Goal: Contribute content: Contribute content

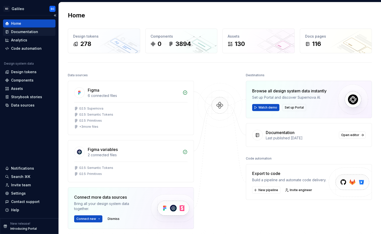
click at [26, 32] on div "Documentation" at bounding box center [24, 31] width 27 height 5
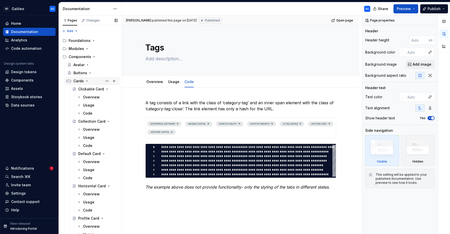
click at [75, 82] on div "Cards" at bounding box center [78, 81] width 10 height 5
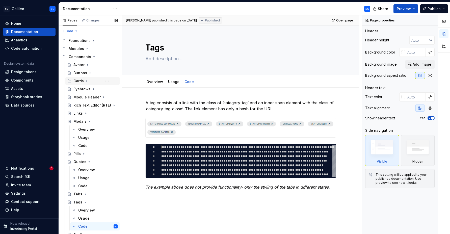
click at [75, 82] on div "Cards" at bounding box center [78, 81] width 10 height 5
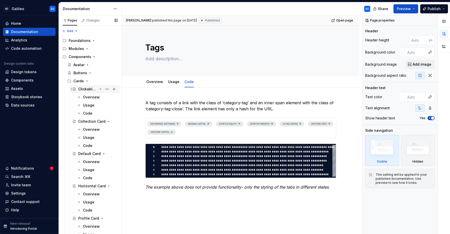
click at [91, 90] on div "Clickable Card" at bounding box center [87, 89] width 19 height 5
click at [86, 92] on div "Clickable Card" at bounding box center [97, 89] width 39 height 7
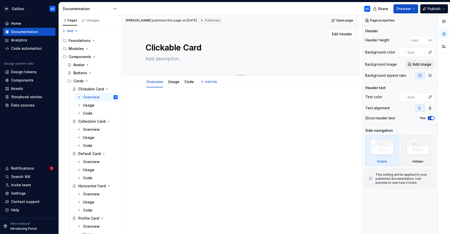
click at [170, 60] on textarea at bounding box center [239, 59] width 191 height 8
paste textarea "The Clickable Card is a flexible, all-in-one card type used prominently across …"
type textarea "*"
type textarea "The Clickable Card is a flexible, all-in-one card type used prominently across …"
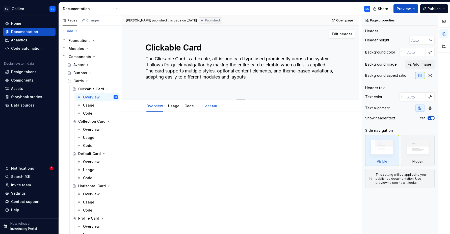
type textarea "*"
type textarea "The Clickable Card is a flexible, all-in-one card type used prominently across …"
click at [155, 71] on textarea "The Clickable Card is a flexible, all-in-one card type used prominently across …" at bounding box center [239, 68] width 191 height 26
click at [193, 76] on textarea "The Clickable Card is a flexible, all-in-one card type used prominently across …" at bounding box center [239, 68] width 191 height 26
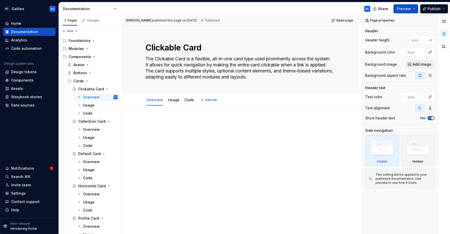
type textarea "*"
type textarea "The Clickable Card is a flexible, all-in-one card type used prominently across …"
click at [198, 118] on p at bounding box center [240, 121] width 191 height 6
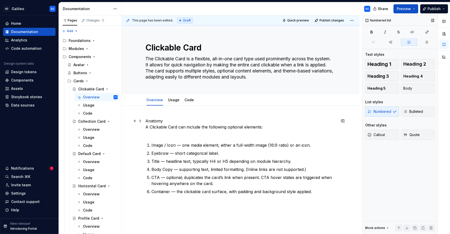
click at [159, 122] on p "Anatomy A Clickable Card can include the following optional elements:" at bounding box center [240, 127] width 191 height 18
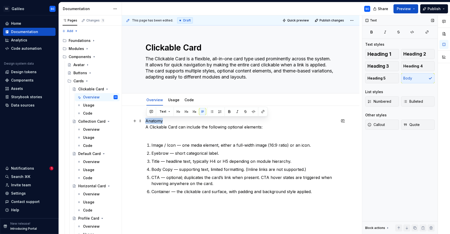
click at [159, 122] on p "Anatomy A Clickable Card can include the following optional elements:" at bounding box center [240, 127] width 191 height 18
click at [178, 111] on button "button" at bounding box center [178, 111] width 7 height 7
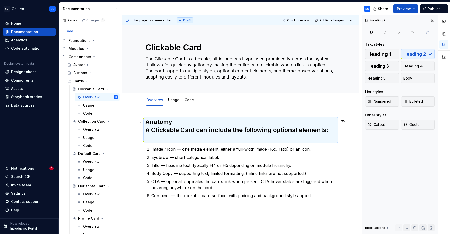
click at [186, 121] on h2 "Anatomy A Clickable Card can include the following optional elements:" at bounding box center [240, 130] width 191 height 24
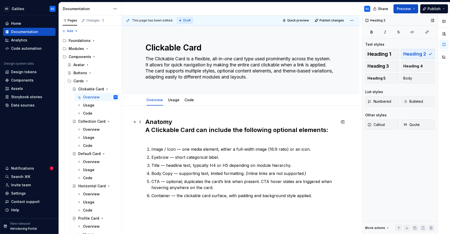
click at [185, 122] on h2 "Anatomy A Clickable Card can include the following optional elements:" at bounding box center [240, 130] width 191 height 24
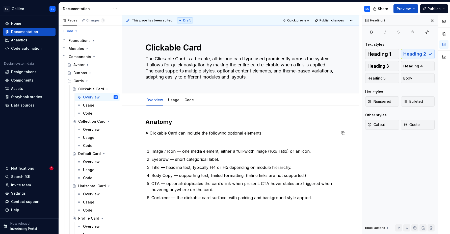
click at [176, 142] on div "Anatomy A Clickable Card can include the following optional elements: Image / I…" at bounding box center [240, 159] width 191 height 83
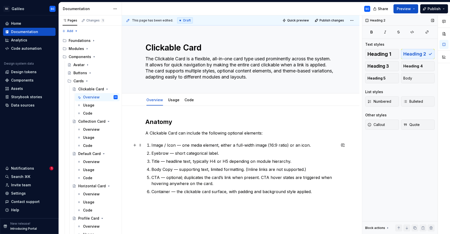
click at [161, 146] on p "Image / Icon — one media element, either a full-width image (16:9 ratio) or an …" at bounding box center [243, 145] width 185 height 6
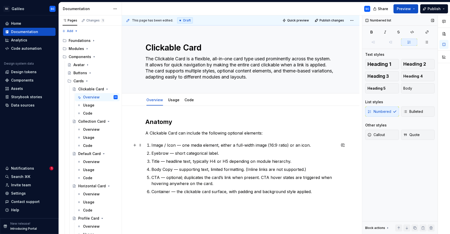
click at [160, 146] on p "Image / Icon — one media element, either a full-width image (16:9 ratio) or an …" at bounding box center [243, 145] width 185 height 6
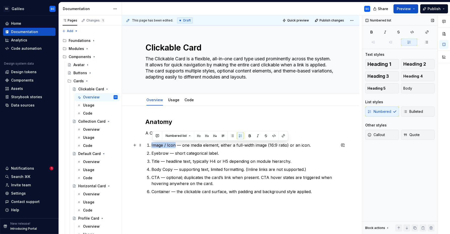
drag, startPoint x: 160, startPoint y: 146, endPoint x: 173, endPoint y: 145, distance: 13.4
click at [173, 145] on p "Image / Icon — one media element, either a full-width image (16:9 ratio) or an …" at bounding box center [243, 145] width 185 height 6
click at [155, 153] on p "Eyebrow — short categorical label." at bounding box center [243, 153] width 185 height 6
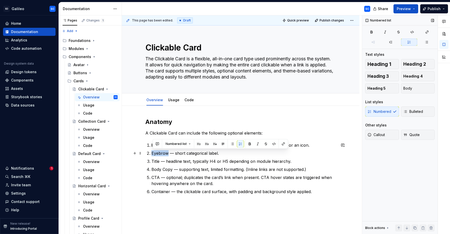
click at [155, 153] on p "Eyebrow — short categorical label." at bounding box center [243, 153] width 185 height 6
click at [157, 162] on p "Title — headline text, typically H4 or H5 depending on module hierarchy." at bounding box center [243, 161] width 185 height 6
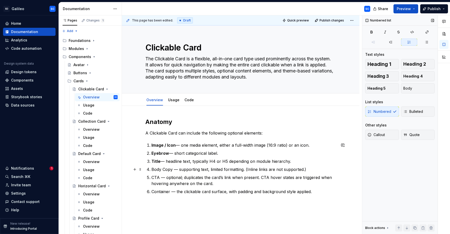
click at [157, 169] on p "Body Copy — supporting text, limited formatting. (Inline links are not supporte…" at bounding box center [243, 169] width 185 height 6
drag, startPoint x: 157, startPoint y: 168, endPoint x: 162, endPoint y: 169, distance: 4.3
click at [164, 169] on p "Body Copy — supporting text, limited formatting. (Inline links are not supporte…" at bounding box center [243, 169] width 185 height 6
click at [159, 177] on p "CTA — optional; duplicates the card’s link when present. CTA hover states are t…" at bounding box center [243, 180] width 185 height 12
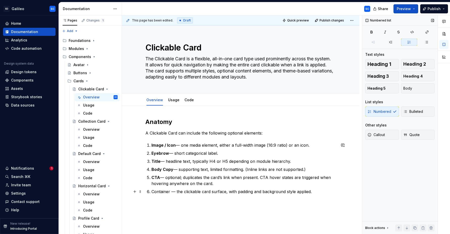
click at [163, 192] on p "Container — the clickable card surface, with padding and background style appli…" at bounding box center [243, 192] width 185 height 6
click at [259, 194] on p "Container — the clickable card surface, with padding and background style appli…" at bounding box center [243, 192] width 185 height 6
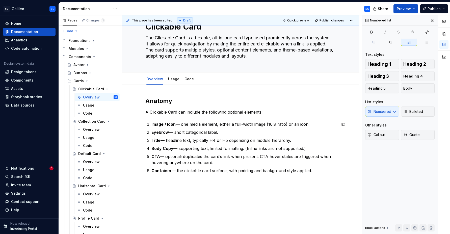
click at [205, 188] on div "Anatomy A Clickable Card can include the following optional elements: Image / I…" at bounding box center [241, 167] width 238 height 165
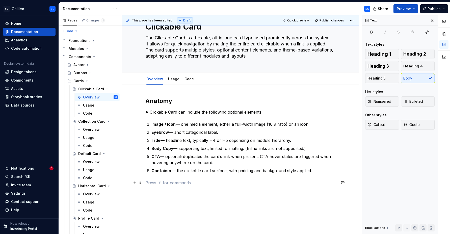
click at [146, 183] on div "Anatomy A Clickable Card can include the following optional elements: Image / I…" at bounding box center [241, 173] width 238 height 177
click at [136, 183] on button "button" at bounding box center [134, 182] width 7 height 7
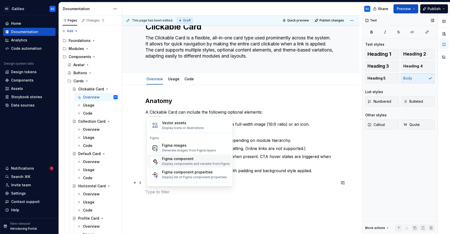
scroll to position [457, 0]
click at [177, 148] on div "Figma images" at bounding box center [189, 145] width 54 height 5
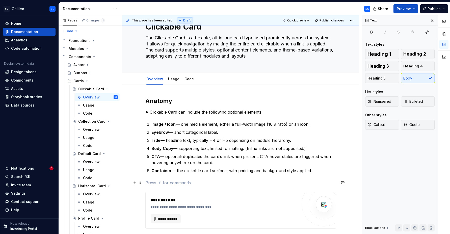
click at [214, 183] on p at bounding box center [240, 183] width 191 height 6
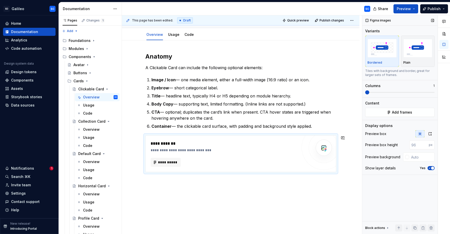
scroll to position [70, 0]
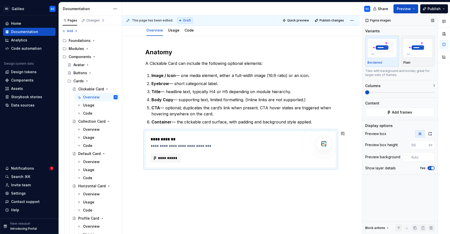
click at [213, 185] on div "**********" at bounding box center [241, 140] width 238 height 208
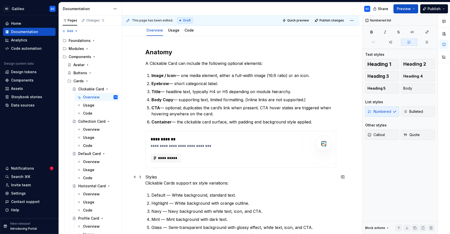
click at [160, 177] on p "Styles Clickable Cards support six style variations:" at bounding box center [240, 180] width 191 height 12
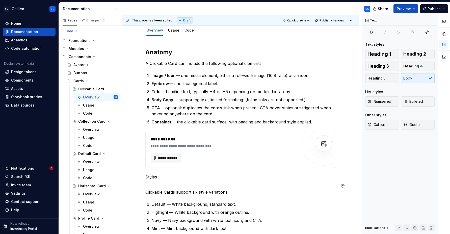
click at [151, 179] on p "Styles" at bounding box center [240, 177] width 191 height 6
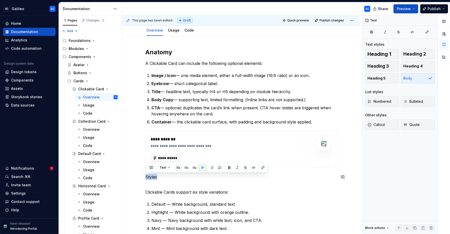
click at [177, 167] on button "button" at bounding box center [178, 167] width 7 height 7
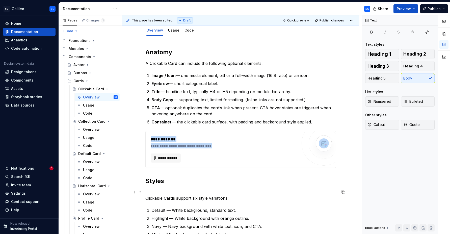
click at [167, 191] on p "Clickable Cards support six style variations:" at bounding box center [240, 195] width 191 height 12
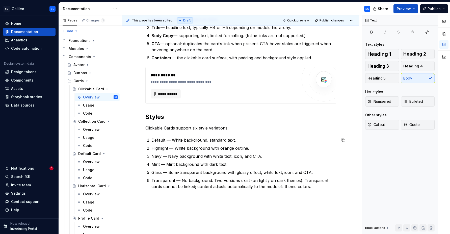
scroll to position [138, 0]
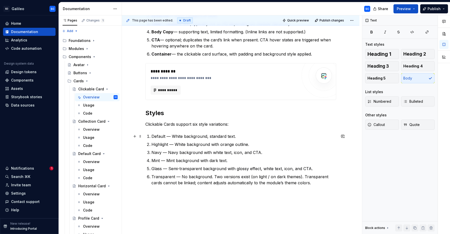
click at [158, 137] on p "Default — White background, standard text." at bounding box center [243, 136] width 185 height 6
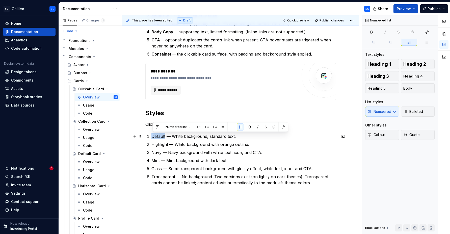
click at [158, 137] on p "Default — White background, standard text." at bounding box center [243, 136] width 185 height 6
click at [199, 201] on div "**********" at bounding box center [241, 115] width 238 height 294
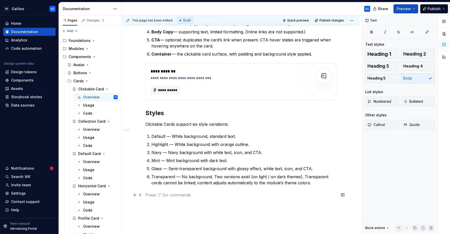
click at [199, 197] on p at bounding box center [240, 195] width 191 height 6
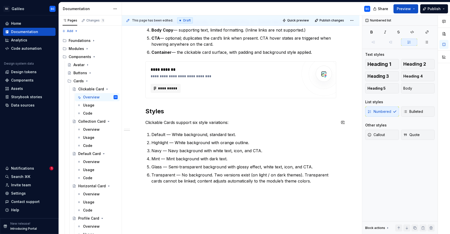
drag, startPoint x: 259, startPoint y: 127, endPoint x: 262, endPoint y: 125, distance: 4.1
click at [260, 126] on div "**********" at bounding box center [240, 88] width 191 height 218
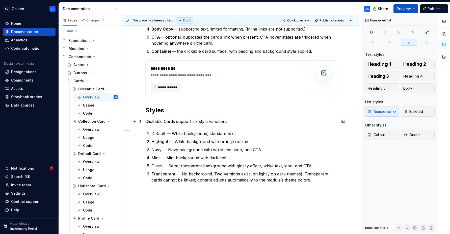
click at [266, 121] on p "Clickable Cards support six style variations:" at bounding box center [240, 121] width 191 height 6
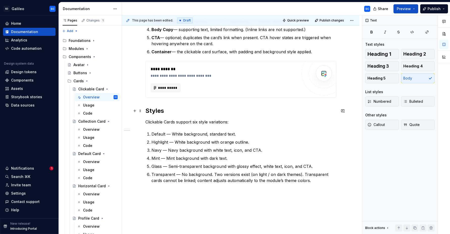
type textarea "*"
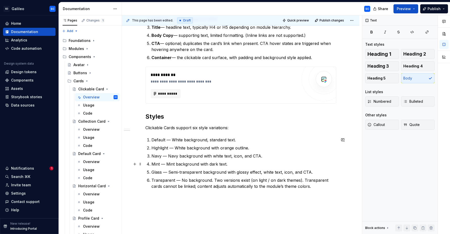
scroll to position [149, 0]
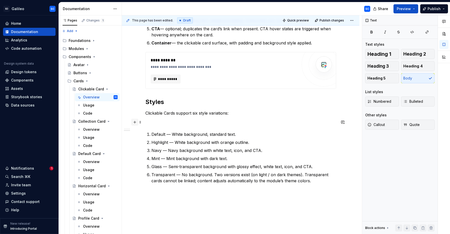
click at [136, 122] on button "button" at bounding box center [134, 122] width 7 height 7
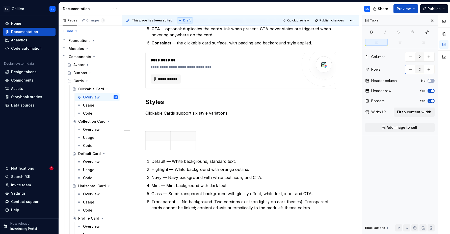
click at [381, 70] on button "button" at bounding box center [410, 69] width 9 height 9
type input "1"
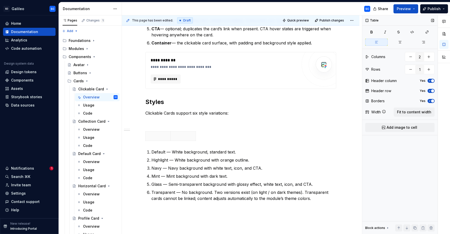
click at [381, 81] on span "button" at bounding box center [432, 80] width 3 height 3
click at [381, 92] on icon "button" at bounding box center [430, 90] width 4 height 3
click at [381, 82] on button "Yes" at bounding box center [431, 81] width 7 height 4
click at [381, 101] on span "button" at bounding box center [432, 100] width 3 height 3
click at [381, 113] on span "Fit to content width" at bounding box center [414, 112] width 34 height 5
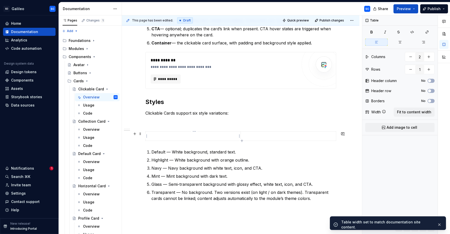
click at [186, 137] on p at bounding box center [193, 136] width 89 height 5
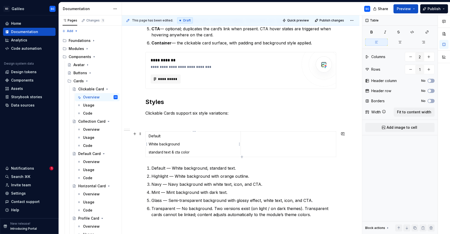
click at [199, 145] on p "White background" at bounding box center [193, 144] width 89 height 5
click at [204, 153] on p "standard text & cta color" at bounding box center [193, 152] width 89 height 5
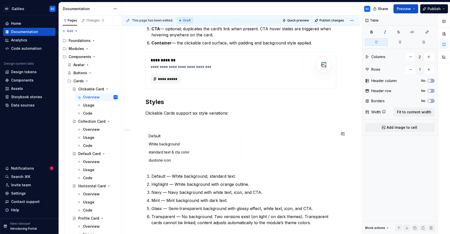
click at [215, 125] on div "**********" at bounding box center [240, 103] width 191 height 269
click at [226, 119] on div "**********" at bounding box center [240, 103] width 191 height 269
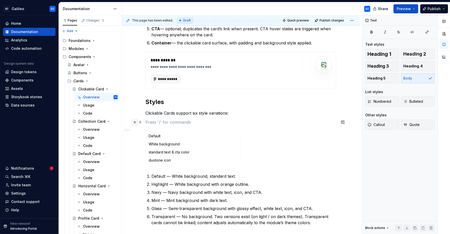
click at [138, 122] on button "button" at bounding box center [134, 122] width 7 height 7
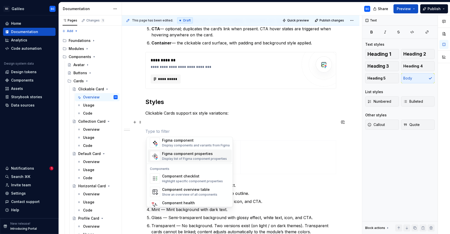
scroll to position [503, 0]
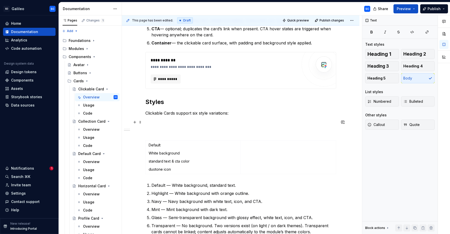
click at [253, 115] on p "Clickable Cards support six style variations:" at bounding box center [240, 113] width 191 height 6
click at [280, 154] on td at bounding box center [288, 158] width 95 height 34
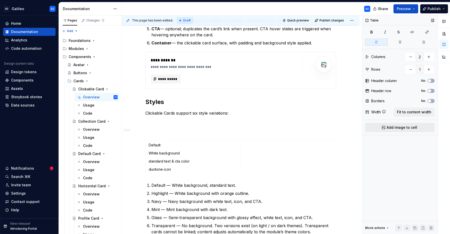
click at [381, 127] on span "Add image to cell" at bounding box center [402, 127] width 31 height 5
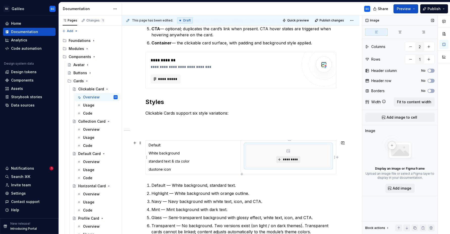
click at [289, 159] on span "*********" at bounding box center [289, 160] width 15 height 4
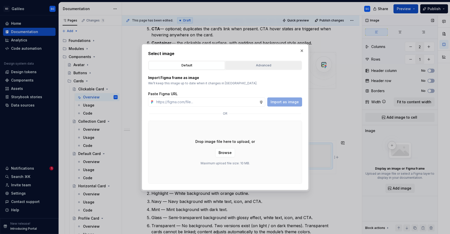
click at [266, 65] on div "Advanced" at bounding box center [263, 65] width 73 height 5
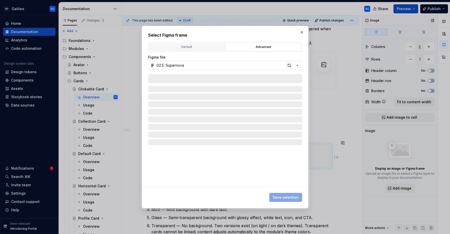
click at [290, 66] on div "button" at bounding box center [289, 65] width 7 height 7
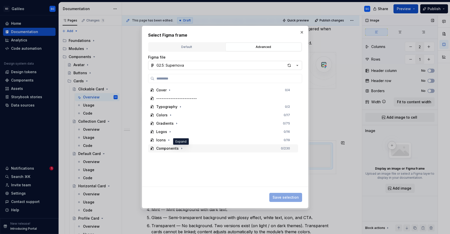
click at [182, 149] on icon "button" at bounding box center [182, 148] width 4 height 4
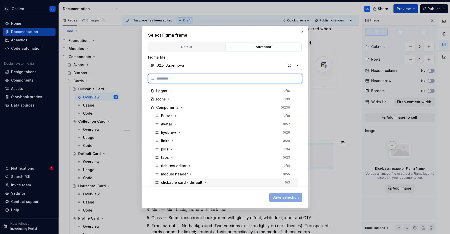
drag, startPoint x: 213, startPoint y: 184, endPoint x: 225, endPoint y: 188, distance: 12.6
click at [213, 184] on div "clickable card - default 0 / 3" at bounding box center [225, 182] width 145 height 8
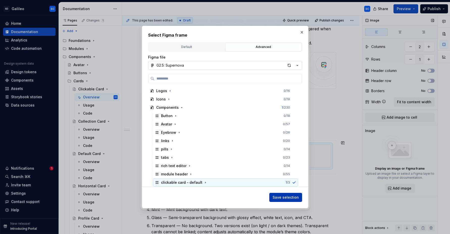
click at [288, 198] on span "Save selection" at bounding box center [286, 197] width 26 height 5
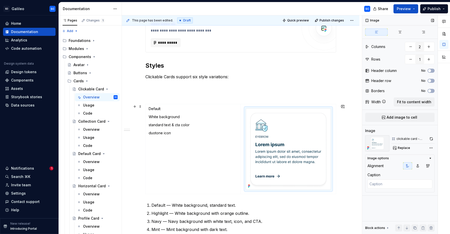
scroll to position [187, 0]
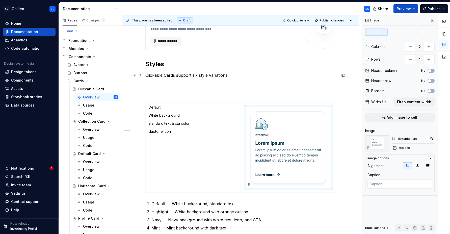
click at [355, 77] on div "**********" at bounding box center [241, 130] width 238 height 422
click at [158, 107] on p "Default" at bounding box center [193, 107] width 89 height 5
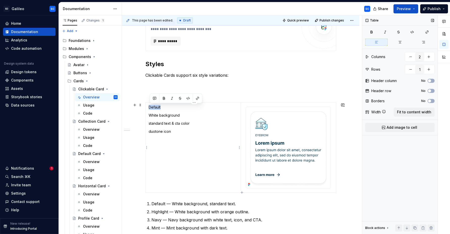
click at [158, 107] on p "Default" at bounding box center [193, 107] width 89 height 5
click at [203, 112] on td "Default White background standard text & cta color duotone icon" at bounding box center [192, 148] width 95 height 90
click at [381, 32] on icon "button" at bounding box center [412, 32] width 4 height 4
click at [381, 33] on icon "button" at bounding box center [412, 32] width 4 height 4
click at [381, 31] on button "button" at bounding box center [412, 32] width 13 height 7
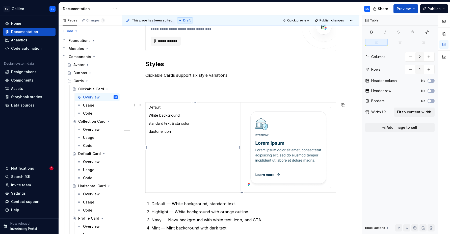
click at [195, 128] on td "Default White background standard text & cta color duotone icon" at bounding box center [192, 148] width 95 height 90
click at [194, 114] on p "White background" at bounding box center [193, 115] width 89 height 5
click at [183, 109] on p "Default" at bounding box center [193, 107] width 89 height 5
click at [381, 30] on icon "button" at bounding box center [412, 32] width 4 height 4
click at [381, 33] on icon "button" at bounding box center [412, 32] width 3 height 3
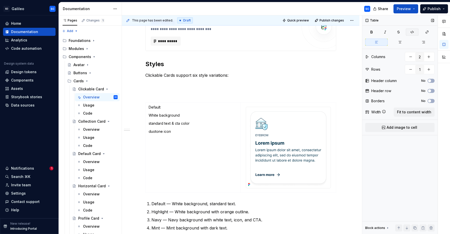
click at [381, 33] on icon "button" at bounding box center [412, 32] width 3 height 3
click at [381, 32] on icon "button" at bounding box center [412, 32] width 3 height 3
click at [151, 114] on p "White background" at bounding box center [193, 115] width 89 height 5
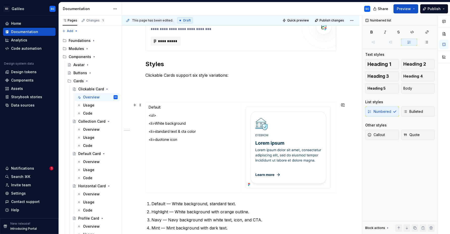
scroll to position [170, 0]
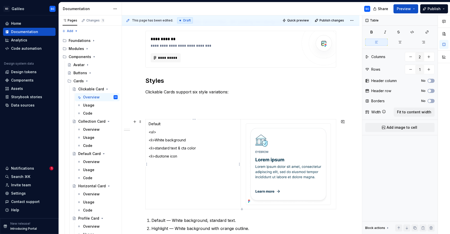
click at [208, 142] on p "<li>White background" at bounding box center [193, 140] width 89 height 5
copy p "</li>"
click at [263, 110] on p at bounding box center [240, 110] width 191 height 6
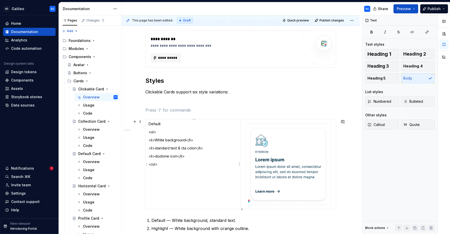
click at [229, 142] on p "<li>White background</li>" at bounding box center [193, 140] width 89 height 5
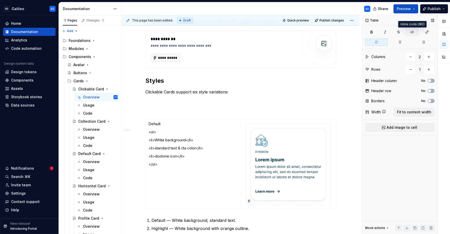
click at [381, 34] on icon "button" at bounding box center [412, 32] width 4 height 4
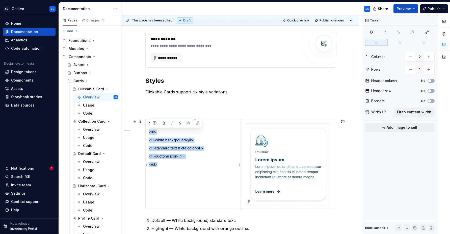
drag, startPoint x: 166, startPoint y: 164, endPoint x: 147, endPoint y: 133, distance: 36.3
click at [147, 133] on td "Default <ul> <li>White background</li> <li>standard text & cta color</li> <li>d…" at bounding box center [192, 164] width 95 height 90
click at [190, 124] on button "button" at bounding box center [188, 123] width 7 height 7
type textarea "*"
click at [212, 134] on p "<ul>" at bounding box center [193, 132] width 89 height 5
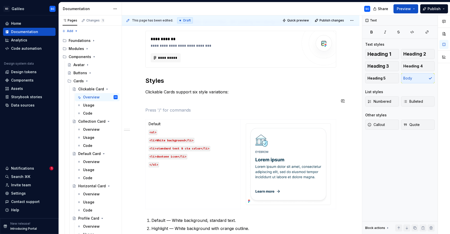
click at [287, 106] on div "**********" at bounding box center [240, 115] width 191 height 334
click at [206, 149] on code "<li>standard text & cta color</li>" at bounding box center [180, 148] width 62 height 5
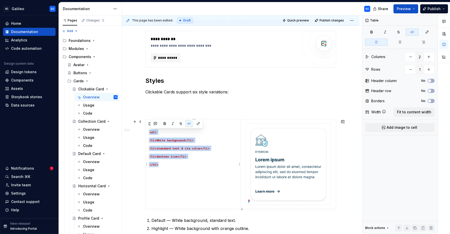
drag, startPoint x: 181, startPoint y: 168, endPoint x: 149, endPoint y: 133, distance: 47.0
click at [149, 133] on td "Default <ul> <li>White background</li> <li>standard text & cta color</li> <li>d…" at bounding box center [192, 164] width 95 height 90
click at [188, 124] on button "button" at bounding box center [189, 123] width 7 height 7
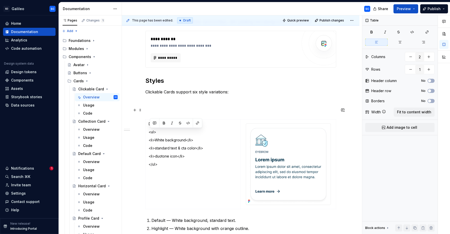
drag, startPoint x: 236, startPoint y: 113, endPoint x: 192, endPoint y: 136, distance: 49.3
click at [236, 113] on p at bounding box center [240, 110] width 191 height 6
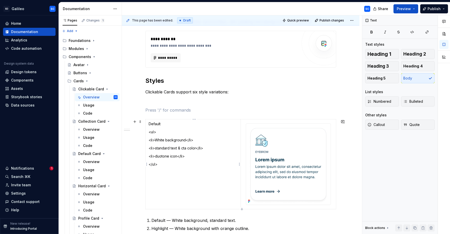
click at [170, 165] on p "</ul>" at bounding box center [193, 164] width 89 height 5
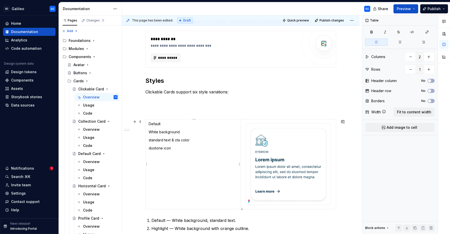
click at [156, 125] on p "Default" at bounding box center [193, 123] width 89 height 5
click at [253, 109] on p at bounding box center [240, 110] width 191 height 6
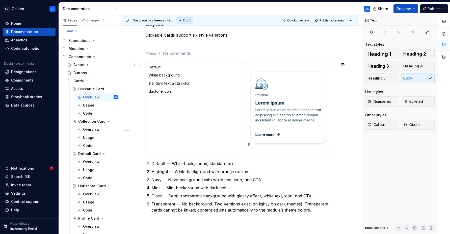
scroll to position [229, 0]
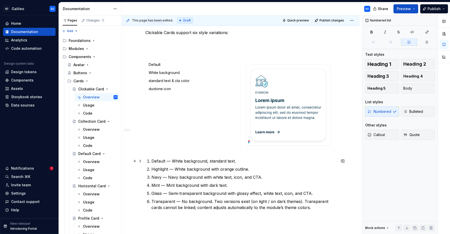
click at [226, 162] on p "Default — White background, standard text." at bounding box center [243, 161] width 185 height 6
click at [227, 162] on p "Default — White background, standard text." at bounding box center [243, 161] width 185 height 6
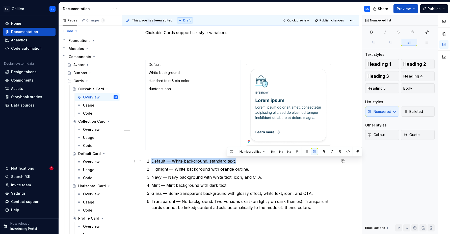
click at [227, 162] on p "Default — White background, standard text." at bounding box center [243, 161] width 185 height 6
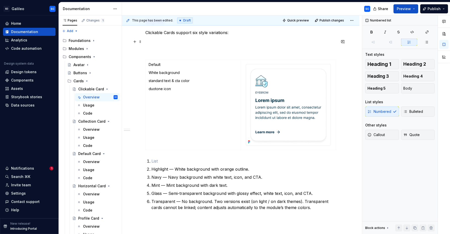
click at [259, 43] on p at bounding box center [240, 42] width 191 height 6
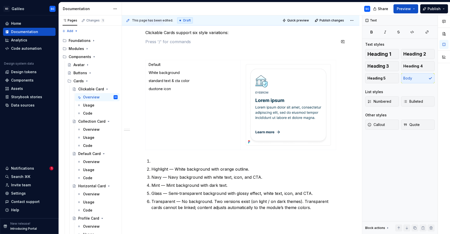
click at [258, 46] on div "**********" at bounding box center [240, 56] width 191 height 334
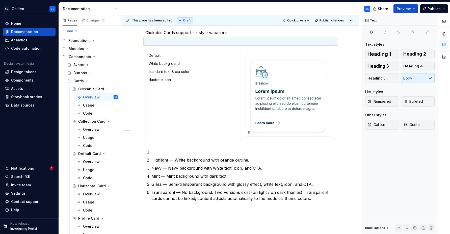
scroll to position [220, 0]
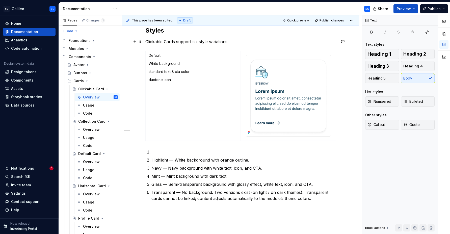
click at [265, 42] on p "Clickable Cards support six style variations:" at bounding box center [240, 42] width 191 height 6
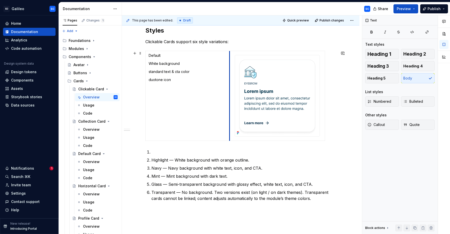
drag, startPoint x: 241, startPoint y: 84, endPoint x: 230, endPoint y: 82, distance: 11.2
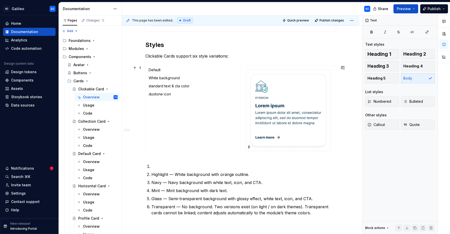
scroll to position [190, 0]
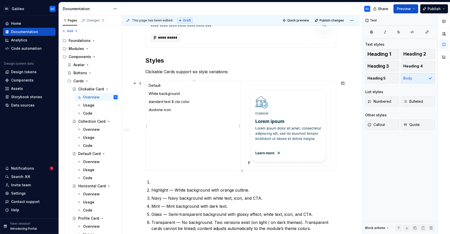
click at [195, 134] on td "Default White background standard text & cta color duotone icon" at bounding box center [192, 126] width 95 height 90
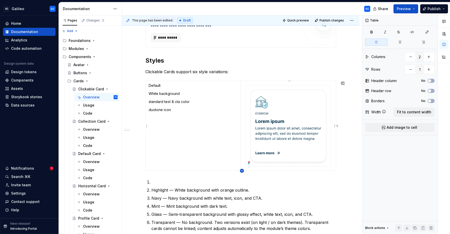
click at [243, 170] on icon "button" at bounding box center [242, 171] width 4 height 4
type input "2"
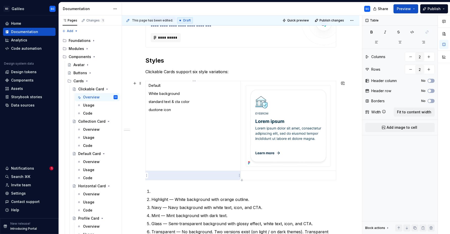
click at [177, 174] on p at bounding box center [193, 175] width 89 height 5
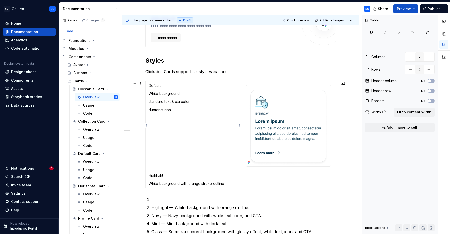
click at [159, 104] on p "standard text & cta color" at bounding box center [193, 101] width 89 height 5
drag, startPoint x: 159, startPoint y: 104, endPoint x: 170, endPoint y: 113, distance: 14.6
click at [170, 113] on td "Default White background standard text & cta color duotone icon" at bounding box center [192, 126] width 95 height 90
copy td "standard text & cta color duotone icon"
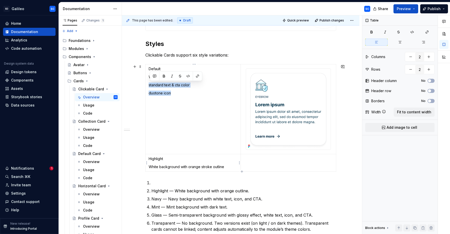
scroll to position [207, 0]
click at [232, 167] on p "White background with orange stroke outline" at bounding box center [193, 166] width 89 height 5
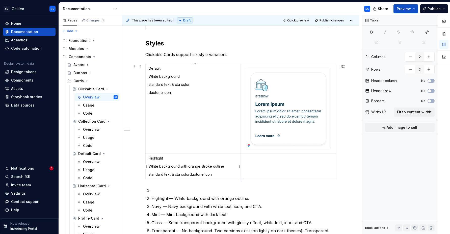
click at [190, 174] on p "standard text & cta colorduotone icon" at bounding box center [193, 174] width 89 height 5
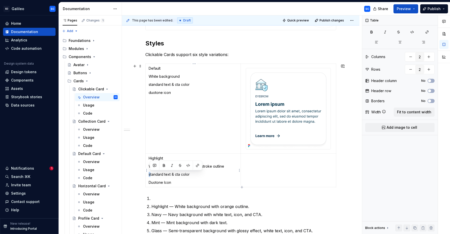
click at [150, 175] on p "standard text & cta color" at bounding box center [193, 174] width 89 height 5
drag, startPoint x: 176, startPoint y: 175, endPoint x: 183, endPoint y: 176, distance: 6.6
click at [183, 176] on p "Standard text & cta color" at bounding box center [193, 174] width 89 height 5
click at [149, 85] on td "Default White background standard text & cta color duotone icon" at bounding box center [192, 109] width 95 height 90
click at [179, 85] on p "Standard text & cta color" at bounding box center [193, 84] width 89 height 5
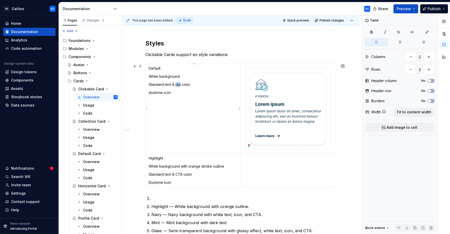
click at [179, 85] on p "Standard text & cta color" at bounding box center [193, 84] width 89 height 5
click at [150, 93] on p "duotone icon" at bounding box center [193, 92] width 89 height 5
click at [165, 93] on p "Duotone icon" at bounding box center [193, 92] width 89 height 5
click at [184, 161] on td "Highlight White background with orange stroke outline Standard text & CTA color…" at bounding box center [192, 170] width 95 height 34
click at [160, 67] on p "Default" at bounding box center [193, 68] width 89 height 5
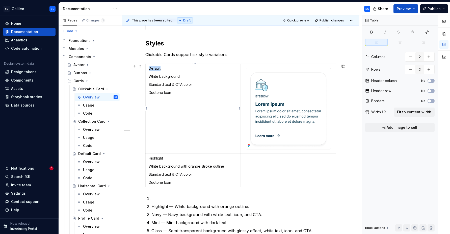
click at [160, 67] on p "Default" at bounding box center [193, 68] width 89 height 5
click at [201, 93] on p "Duotone Icon" at bounding box center [193, 92] width 89 height 5
click at [280, 171] on td at bounding box center [288, 170] width 95 height 34
click at [381, 129] on span "Add image to cell" at bounding box center [402, 127] width 31 height 5
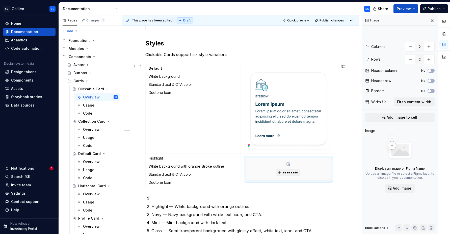
click at [351, 172] on div "**********" at bounding box center [241, 118] width 238 height 438
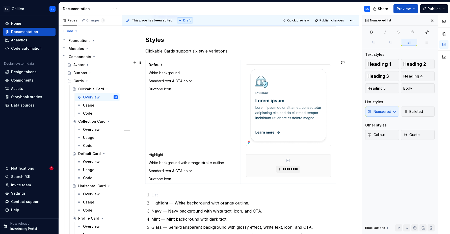
scroll to position [210, 0]
click at [278, 56] on div "**********" at bounding box center [240, 82] width 191 height 349
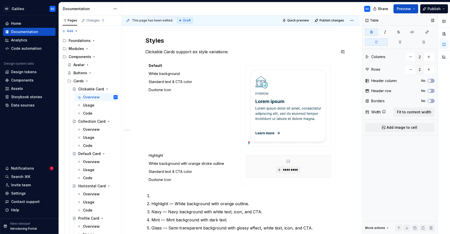
click at [261, 55] on p "Clickable Cards support six style variations:" at bounding box center [240, 52] width 191 height 6
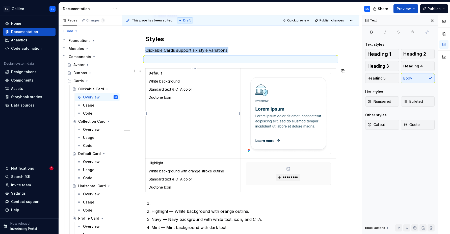
scroll to position [211, 0]
click at [136, 60] on button "button" at bounding box center [134, 59] width 7 height 7
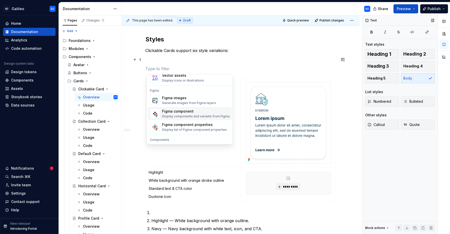
scroll to position [462, 0]
click at [185, 115] on div "Figma component" at bounding box center [196, 112] width 68 height 5
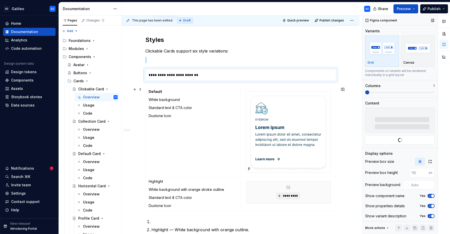
scroll to position [211, 0]
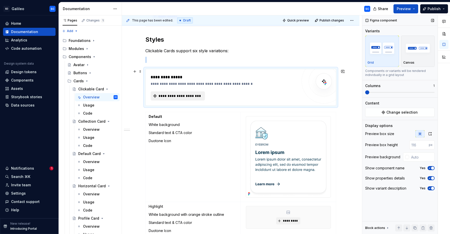
click at [186, 97] on span "**********" at bounding box center [180, 95] width 44 height 5
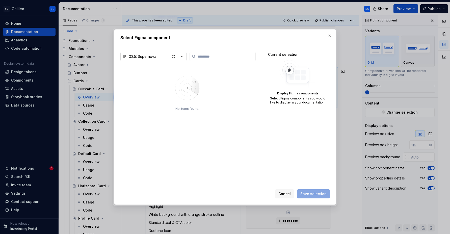
click at [181, 56] on icon "button" at bounding box center [181, 56] width 1 height 1
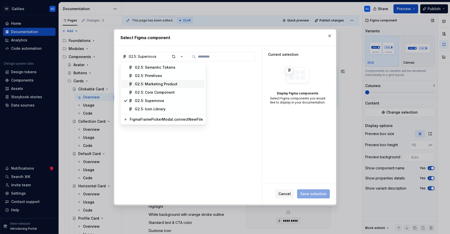
click at [169, 85] on div "G2.5: Marketing Product" at bounding box center [156, 84] width 43 height 5
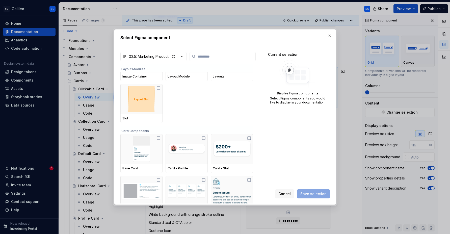
scroll to position [225, 0]
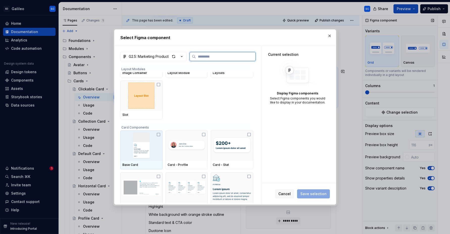
click at [159, 135] on icon at bounding box center [159, 135] width 4 height 4
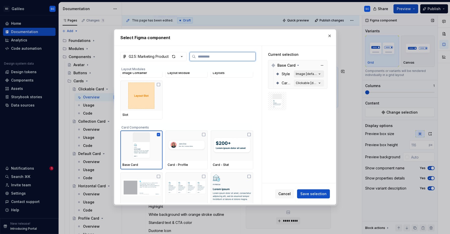
click at [322, 74] on icon "button" at bounding box center [319, 73] width 5 height 5
click at [322, 72] on icon "button" at bounding box center [319, 73] width 5 height 5
click at [322, 84] on icon "button" at bounding box center [319, 83] width 5 height 5
click at [311, 83] on div "Clickable [default]" at bounding box center [306, 83] width 21 height 4
click at [303, 84] on div "Clickable [default]" at bounding box center [306, 83] width 21 height 4
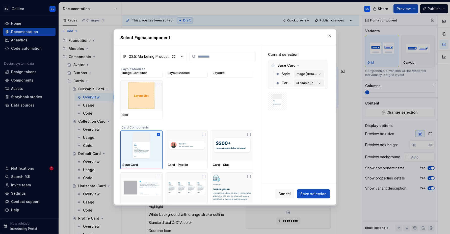
click at [277, 103] on img at bounding box center [277, 101] width 14 height 14
click at [316, 83] on div "Clickable [default]" at bounding box center [306, 83] width 21 height 4
click at [298, 72] on button "Image [default]" at bounding box center [309, 73] width 30 height 7
click at [313, 195] on span "Save selection" at bounding box center [313, 193] width 26 height 5
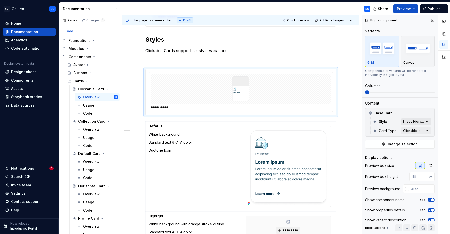
click at [381, 122] on div "Comments Open comments No comments yet Select ‘Comment’ from the block context …" at bounding box center [406, 124] width 88 height 219
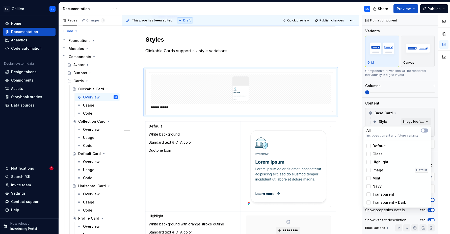
click at [381, 145] on span "Default" at bounding box center [379, 145] width 13 height 5
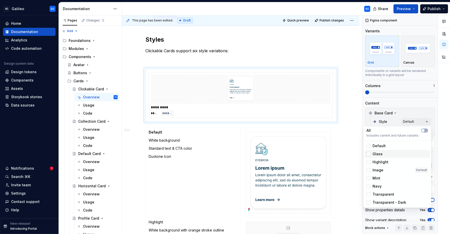
drag, startPoint x: 378, startPoint y: 153, endPoint x: 383, endPoint y: 162, distance: 9.7
click at [378, 154] on span "Glass" at bounding box center [378, 153] width 10 height 5
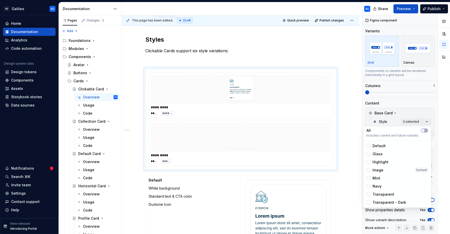
click at [379, 162] on span "Highlight" at bounding box center [381, 162] width 16 height 5
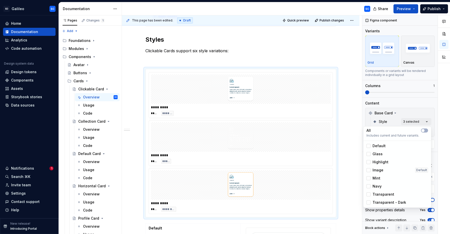
click at [376, 177] on span "Mint" at bounding box center [377, 178] width 8 height 5
click at [378, 185] on span "Navy" at bounding box center [377, 186] width 9 height 5
click at [381, 195] on span "Transparent" at bounding box center [384, 194] width 22 height 5
click at [381, 202] on span "Transparent - Dark" at bounding box center [390, 202] width 34 height 5
click at [381, 122] on div "Comments Open comments No comments yet Select ‘Comment’ from the block context …" at bounding box center [406, 124] width 88 height 219
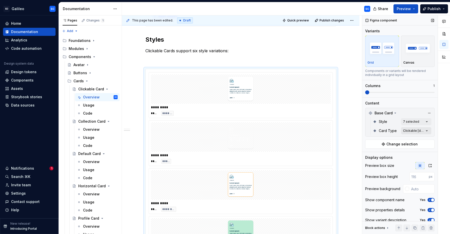
click at [381, 130] on div "Comments Open comments No comments yet Select ‘Comment’ from the block context …" at bounding box center [406, 124] width 88 height 219
click at [377, 156] on span "Clickable" at bounding box center [381, 154] width 16 height 5
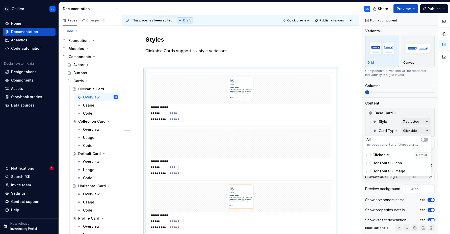
click at [381, 131] on div "Comments Open comments No comments yet Select ‘Comment’ from the block context …" at bounding box center [406, 124] width 88 height 219
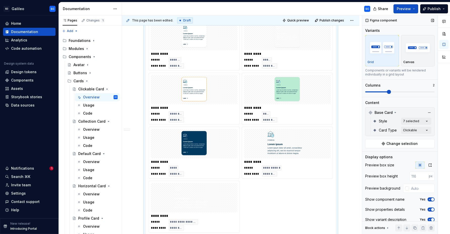
scroll to position [1, 0]
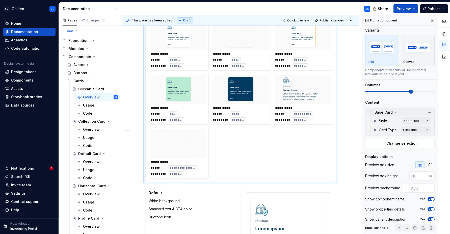
click at [381, 93] on span at bounding box center [399, 92] width 69 height 4
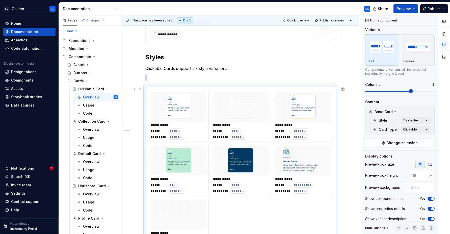
scroll to position [201, 0]
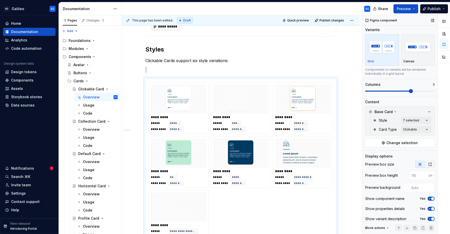
click at [381, 166] on button "button" at bounding box center [430, 164] width 9 height 7
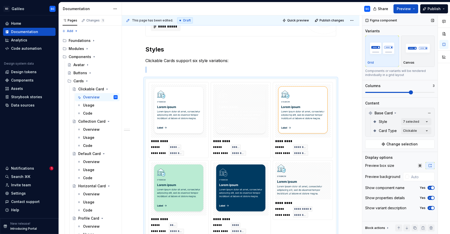
click at [381, 188] on icon "button" at bounding box center [429, 188] width 1 height 1
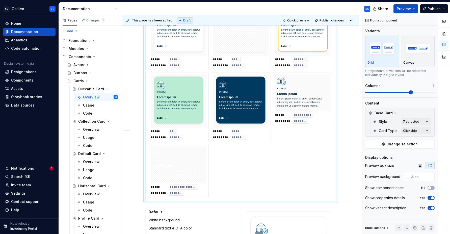
scroll to position [288, 0]
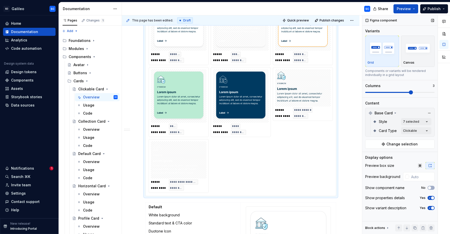
click at [381, 208] on span "button" at bounding box center [432, 208] width 3 height 3
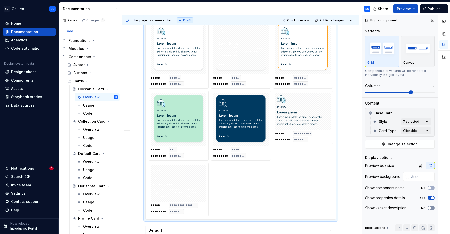
click at [381, 208] on icon "button" at bounding box center [430, 208] width 4 height 3
click at [381, 208] on span "button" at bounding box center [432, 208] width 3 height 3
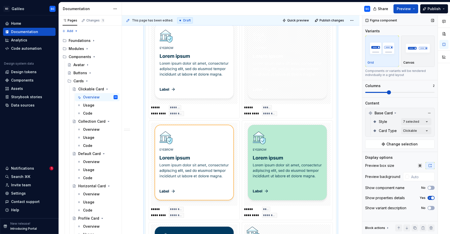
click at [381, 93] on span at bounding box center [389, 92] width 4 height 4
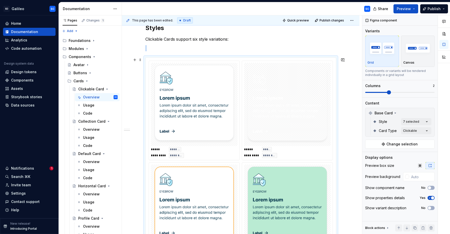
scroll to position [223, 0]
click at [270, 48] on p at bounding box center [240, 47] width 191 height 6
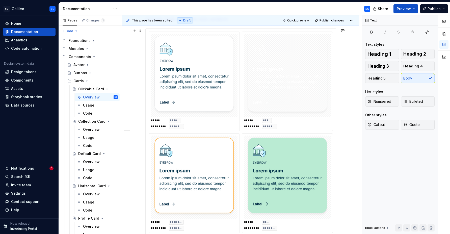
scroll to position [199, 0]
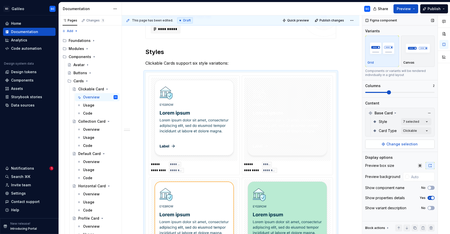
click at [381, 144] on span "Change selection" at bounding box center [402, 144] width 31 height 5
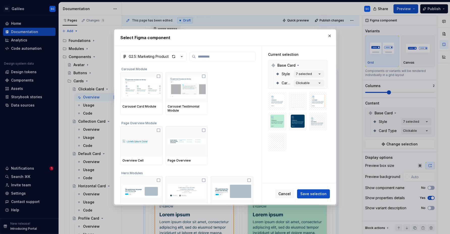
type textarea "*"
click at [331, 35] on button "button" at bounding box center [329, 35] width 7 height 7
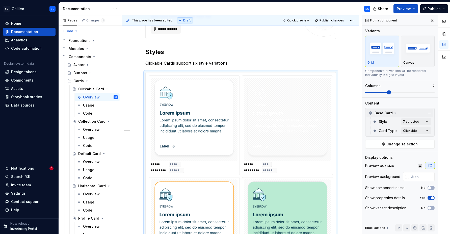
click at [381, 113] on div "Base Card" at bounding box center [400, 113] width 67 height 8
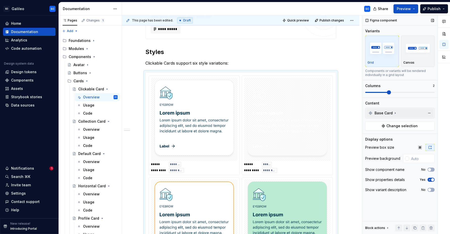
click at [381, 113] on div "Base Card" at bounding box center [400, 113] width 67 height 8
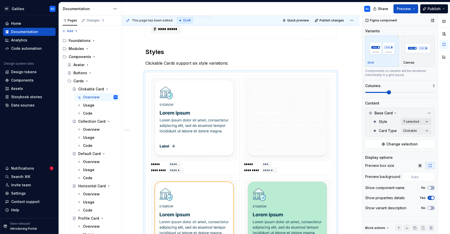
click at [381, 122] on div "Comments Open comments No comments yet Select ‘Comment’ from the block context …" at bounding box center [406, 124] width 88 height 219
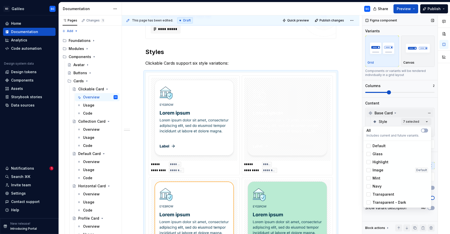
click at [381, 113] on div "Comments Open comments No comments yet Select ‘Comment’ from the block context …" at bounding box center [406, 124] width 88 height 219
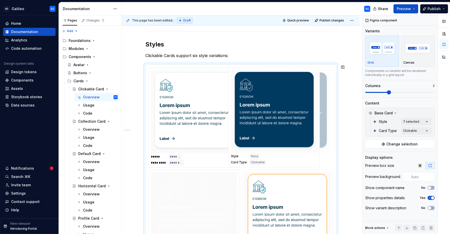
scroll to position [204, 0]
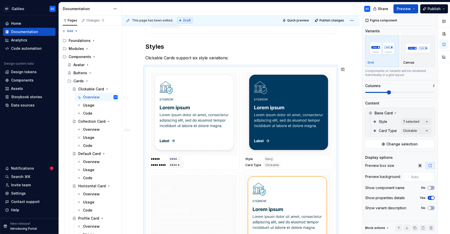
drag, startPoint x: 216, startPoint y: 211, endPoint x: 301, endPoint y: 88, distance: 149.5
click at [301, 88] on body "SD Galileo SC Home Documentation Analytics Code automation Design system data D…" at bounding box center [225, 117] width 450 height 234
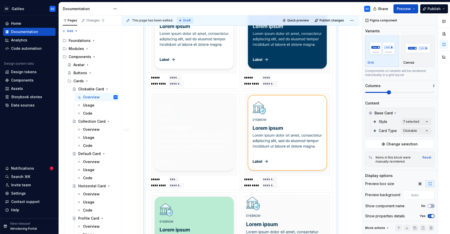
scroll to position [299, 0]
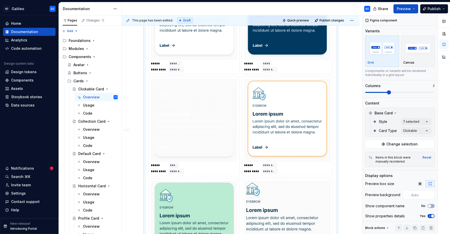
click at [234, 159] on img at bounding box center [194, 120] width 83 height 79
click at [381, 195] on div at bounding box center [407, 195] width 4 height 4
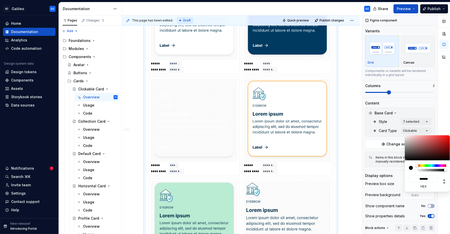
type input "#403636"
type input "*******"
type input "#3B3535"
type input "*******"
type input "#343131"
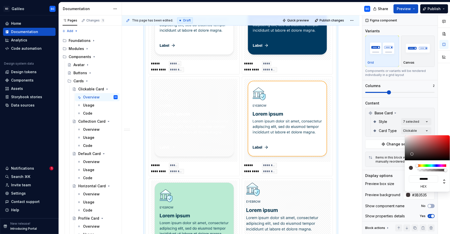
type input "*******"
type input "#2E2D2D"
type input "*******"
type input "#0F0F0F"
type input "*******"
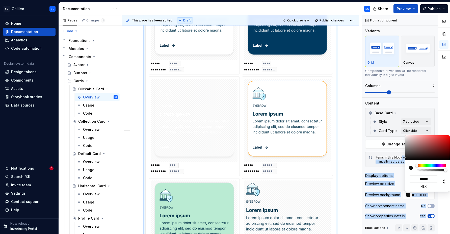
type input "#080808"
type input "*******"
type input "#050505"
type input "*******"
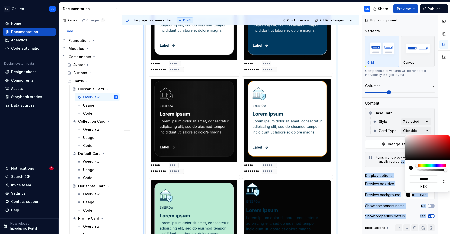
drag, startPoint x: 412, startPoint y: 154, endPoint x: 400, endPoint y: 160, distance: 13.4
click at [381, 160] on body "SD Galileo SC Home Documentation Analytics Code automation Design system data D…" at bounding box center [225, 117] width 450 height 234
type input "#523E3E"
type input "*******"
click at [381, 152] on div at bounding box center [427, 147] width 45 height 25
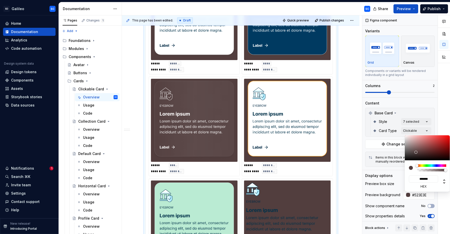
type input "#6C4848"
type input "*******"
type input "#744F4F"
type input "*******"
type input "#A58484"
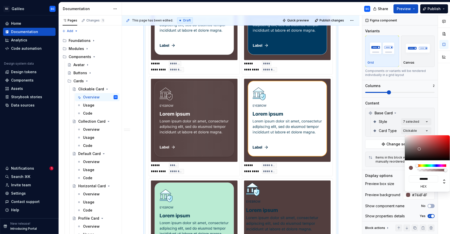
type input "*******"
type input "#C4A7A7"
type input "*******"
type input "#EADDDD"
type input "*******"
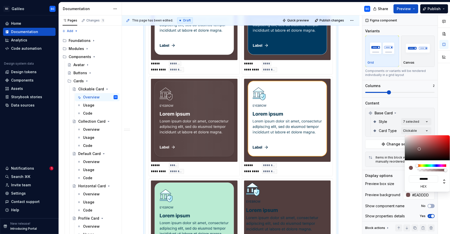
type input "#F2E9E9"
type input "*******"
type input "#FCFCFC"
type input "*******"
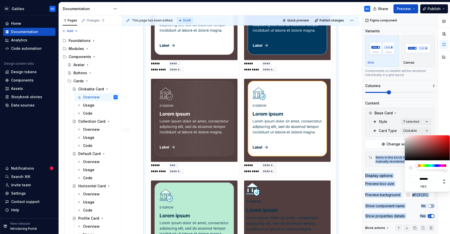
type input "#FFFFFF"
type input "*******"
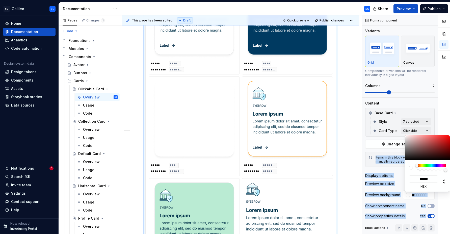
drag, startPoint x: 419, startPoint y: 148, endPoint x: 402, endPoint y: 134, distance: 21.5
click at [381, 134] on body "SD Galileo SC Home Documentation Analytics Code automation Design system data D…" at bounding box center [225, 117] width 450 height 234
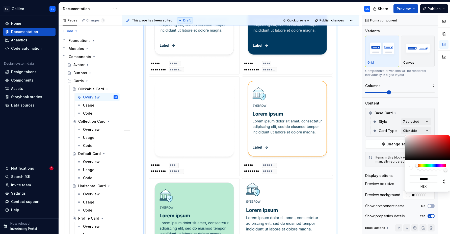
click at [352, 116] on html "SD Galileo SC Home Documentation Analytics Code automation Design system data D…" at bounding box center [225, 117] width 450 height 234
click at [352, 131] on html "SD Galileo SC Home Documentation Analytics Code automation Design system data D…" at bounding box center [225, 117] width 450 height 234
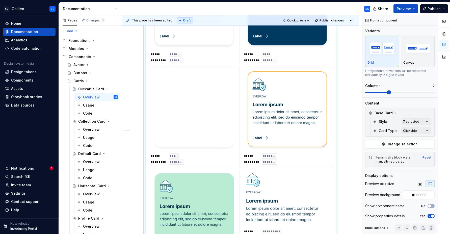
scroll to position [309, 0]
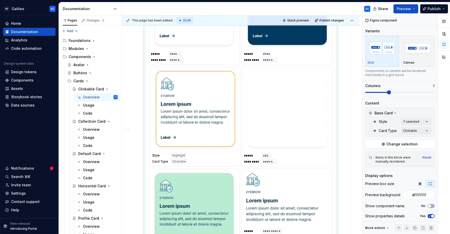
drag, startPoint x: 290, startPoint y: 85, endPoint x: 195, endPoint y: 87, distance: 94.4
click at [195, 87] on body "SD Galileo SC Home Documentation Analytics Code automation Design system data D…" at bounding box center [225, 117] width 450 height 234
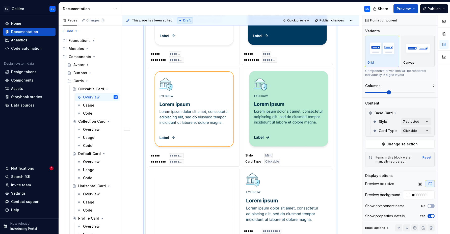
drag, startPoint x: 196, startPoint y: 197, endPoint x: 289, endPoint y: 97, distance: 137.4
click at [289, 97] on body "SD Galileo SC Home Documentation Analytics Code automation Design system data D…" at bounding box center [225, 117] width 450 height 234
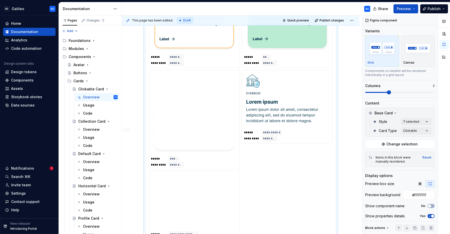
scroll to position [408, 0]
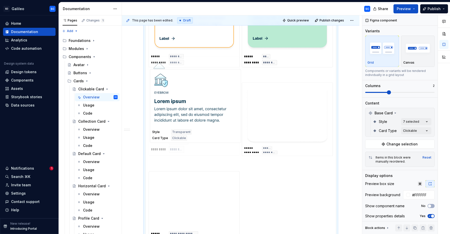
drag, startPoint x: 286, startPoint y: 92, endPoint x: 189, endPoint y: 100, distance: 96.8
click at [189, 100] on body "SD Galileo SC Home Documentation Analytics Code automation Design system data D…" at bounding box center [225, 117] width 450 height 234
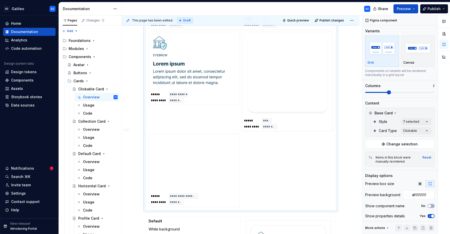
scroll to position [469, 0]
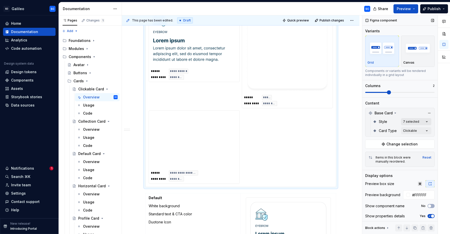
click at [381, 123] on div "Comments Open comments No comments yet Select ‘Comment’ from the block context …" at bounding box center [406, 124] width 88 height 219
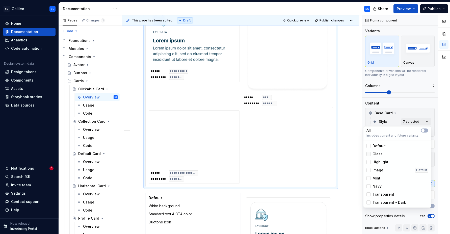
click at [369, 154] on icon at bounding box center [369, 154] width 0 height 0
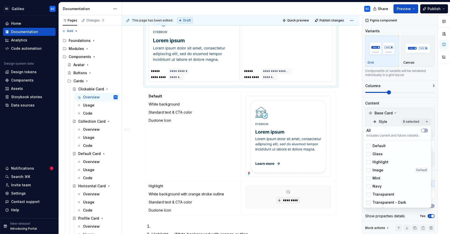
click at [369, 202] on icon at bounding box center [369, 202] width 0 height 0
click at [356, 101] on html "SD Galileo SC Home Documentation Analytics Code automation Design system data D…" at bounding box center [225, 117] width 450 height 234
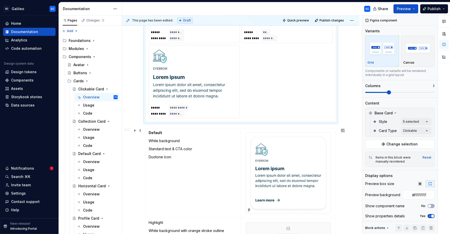
scroll to position [435, 0]
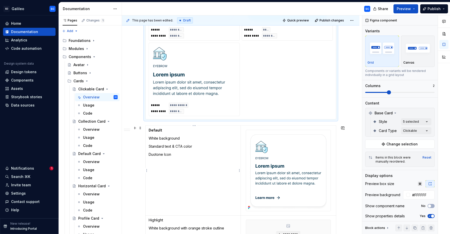
click at [225, 136] on td "Default White background Standard text & CTA color Duotone Icon" at bounding box center [192, 171] width 95 height 90
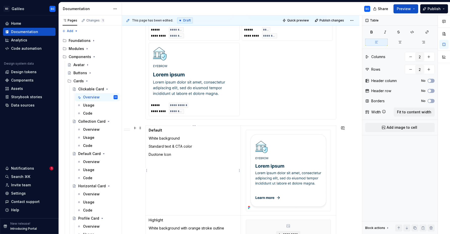
click at [237, 132] on p "Default" at bounding box center [193, 130] width 89 height 5
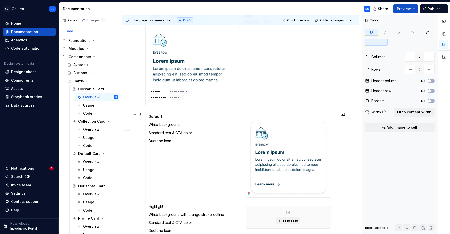
scroll to position [448, 0]
click at [155, 127] on p "White background" at bounding box center [193, 125] width 89 height 5
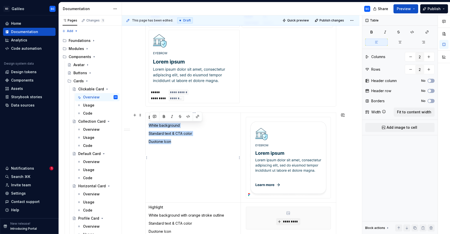
drag, startPoint x: 155, startPoint y: 127, endPoint x: 178, endPoint y: 141, distance: 27.5
click at [178, 141] on td "Default White background Standard text & CTA color Duotone Icon" at bounding box center [192, 158] width 95 height 90
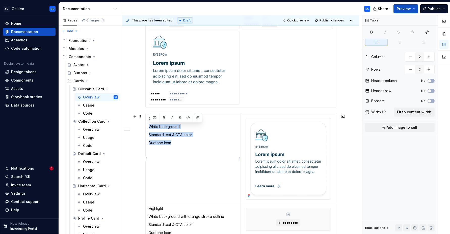
copy td "White background Standard text & CTA color Duotone Icon"
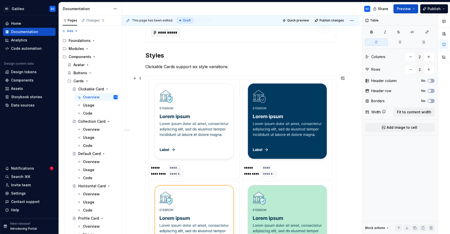
scroll to position [196, 0]
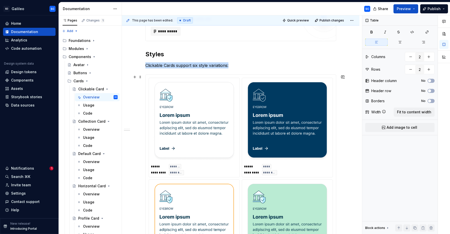
click at [215, 108] on img at bounding box center [194, 121] width 83 height 79
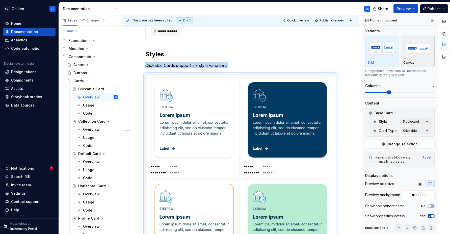
click at [381, 55] on img "button" at bounding box center [417, 48] width 29 height 18
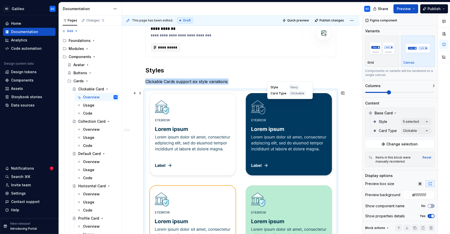
scroll to position [177, 0]
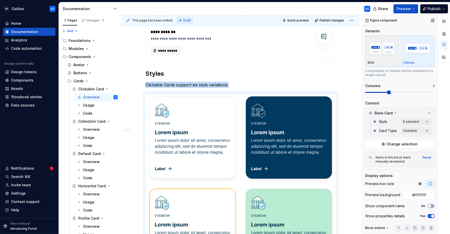
click at [380, 52] on img "button" at bounding box center [382, 48] width 29 height 18
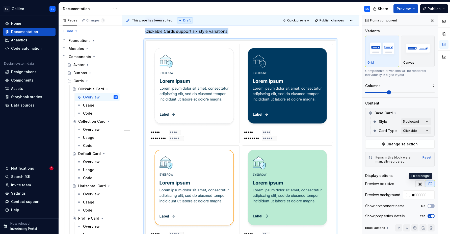
scroll to position [12, 0]
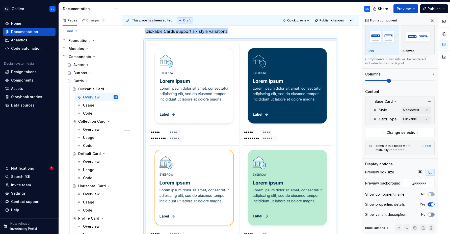
click at [381, 215] on button "No" at bounding box center [431, 215] width 7 height 4
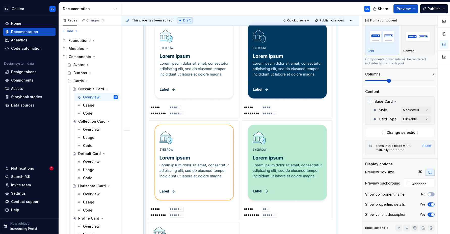
scroll to position [256, 0]
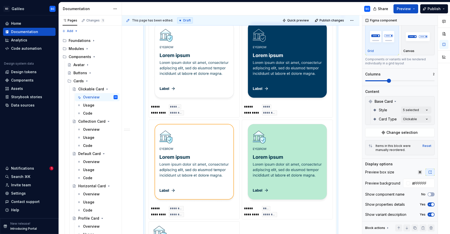
click at [207, 58] on img at bounding box center [194, 61] width 83 height 79
click at [381, 110] on div "Comments Open comments No comments yet Select ‘Comment’ from the block context …" at bounding box center [406, 124] width 88 height 219
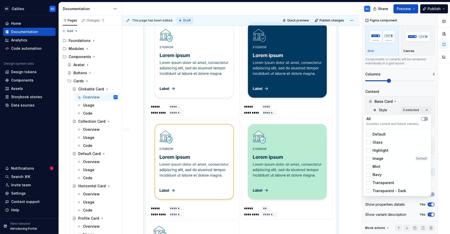
click at [381, 109] on div "Comments Open comments No comments yet Select ‘Comment’ from the block context …" at bounding box center [406, 124] width 88 height 219
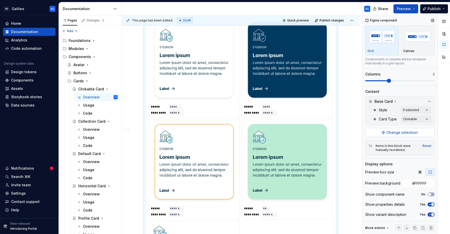
click at [381, 134] on span "Change selection" at bounding box center [402, 132] width 31 height 5
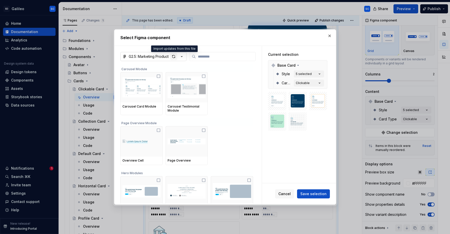
click at [173, 57] on div "button" at bounding box center [173, 56] width 7 height 7
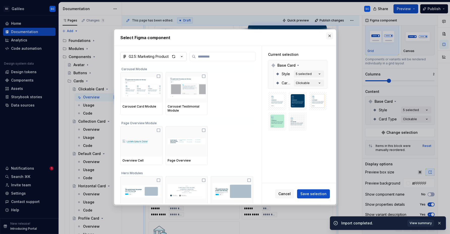
click at [329, 37] on button "button" at bounding box center [329, 35] width 7 height 7
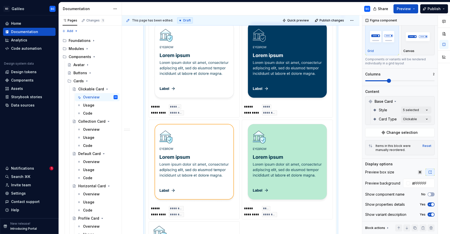
click at [351, 85] on div "**********" at bounding box center [241, 213] width 238 height 727
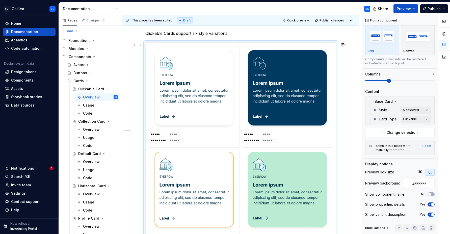
scroll to position [224, 0]
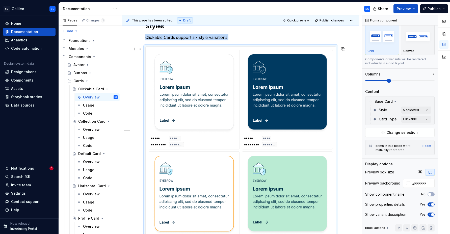
click at [218, 100] on img at bounding box center [194, 93] width 83 height 79
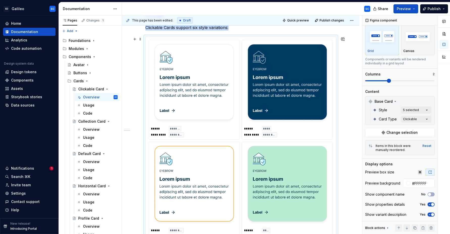
click at [204, 134] on div "***** ******* ********* *********" at bounding box center [194, 131] width 87 height 11
click at [381, 133] on span "Change selection" at bounding box center [402, 132] width 31 height 5
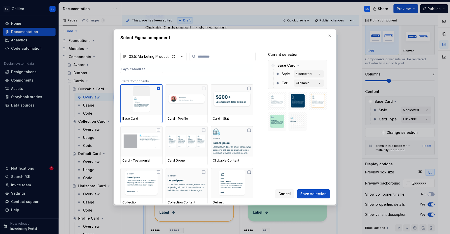
scroll to position [259, 0]
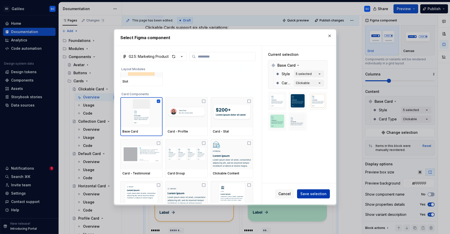
click at [318, 195] on span "Save selection" at bounding box center [313, 193] width 26 height 5
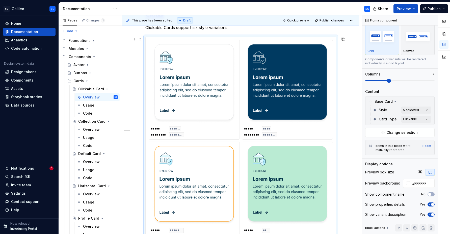
click at [354, 123] on div "**********" at bounding box center [241, 235] width 238 height 727
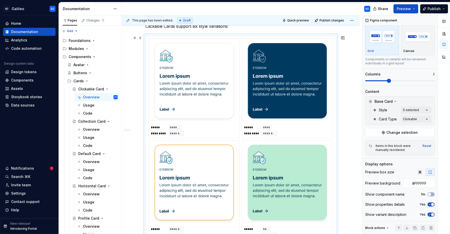
click at [190, 95] on img at bounding box center [194, 82] width 83 height 79
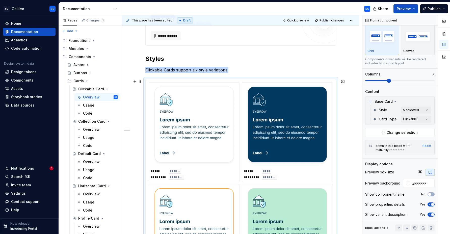
scroll to position [193, 0]
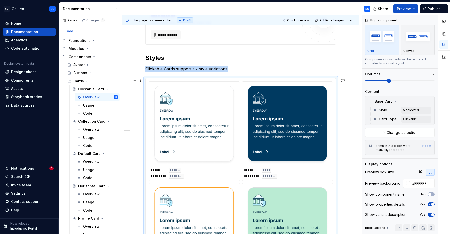
click at [197, 126] on img at bounding box center [194, 125] width 83 height 79
click at [202, 126] on img at bounding box center [194, 125] width 83 height 79
type textarea "*"
